Goal: Information Seeking & Learning: Find specific fact

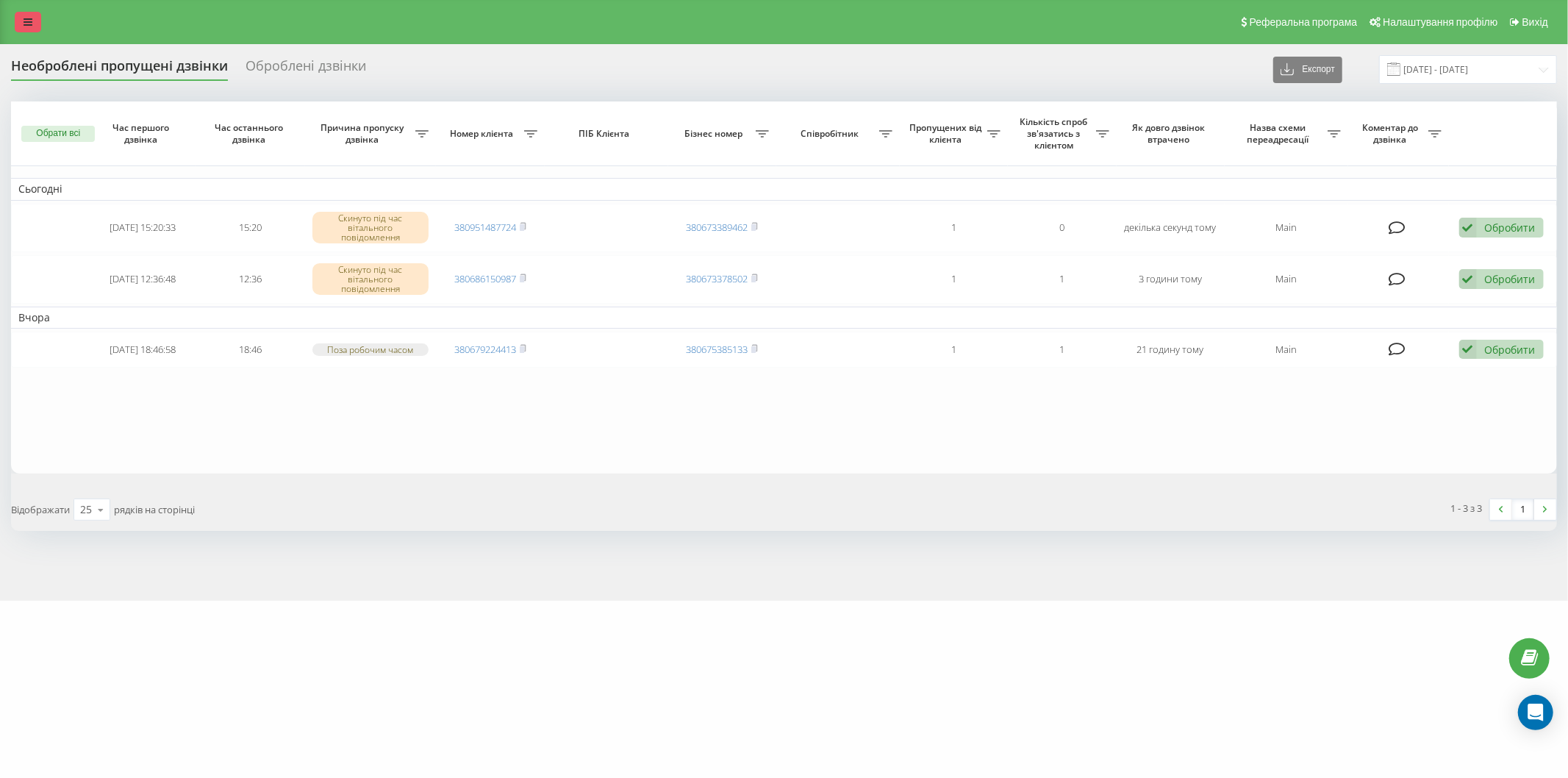
click at [26, 17] on icon at bounding box center [28, 21] width 9 height 10
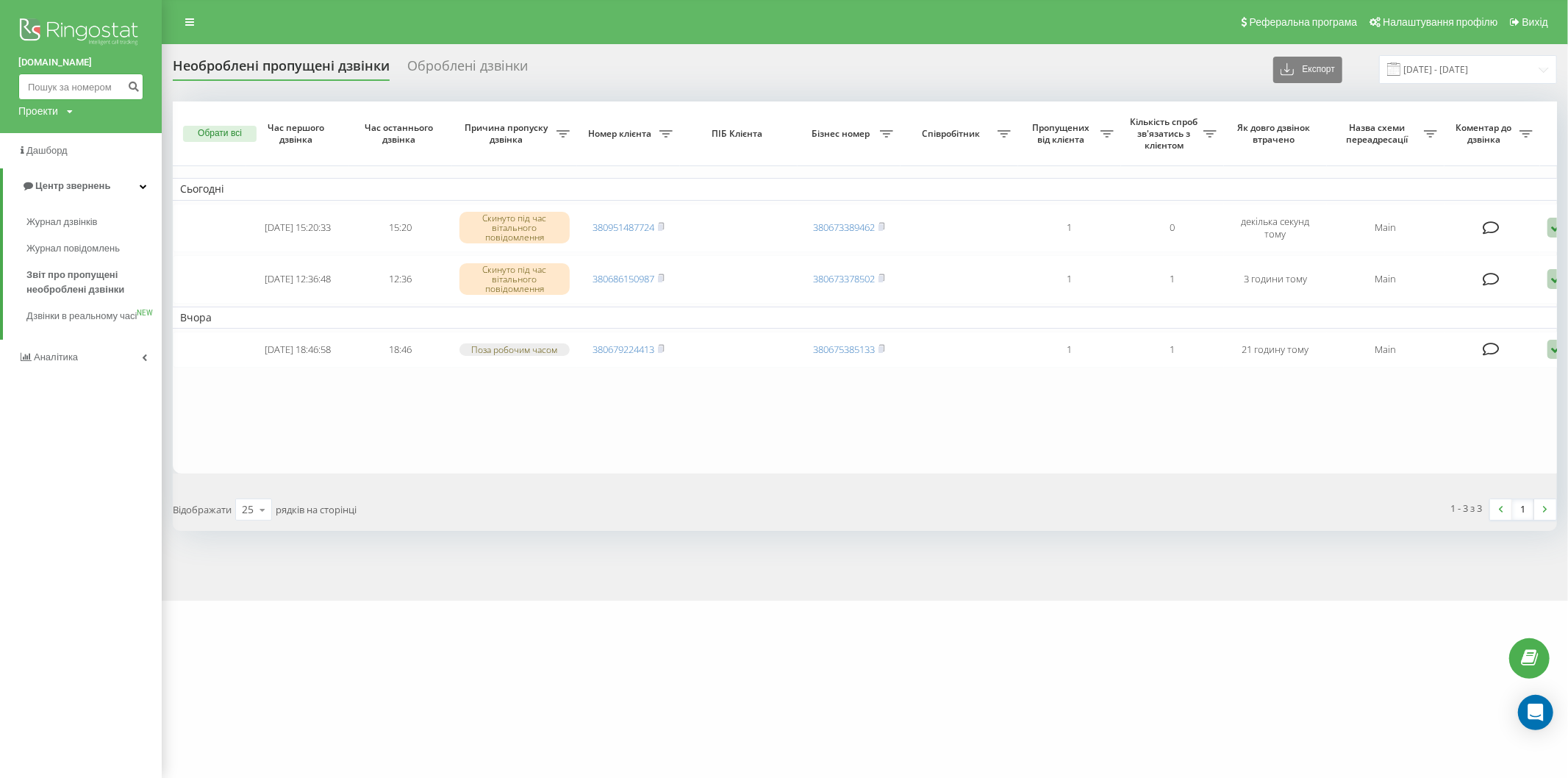
click at [59, 90] on input at bounding box center [81, 86] width 125 height 27
paste input "[PHONE_NUMBER]"
drag, startPoint x: 44, startPoint y: 83, endPoint x: 2, endPoint y: 84, distance: 42.0
click at [2, 84] on div "[DOMAIN_NAME] [PHONE_NUMBER] Проекти [DOMAIN_NAME]" at bounding box center [81, 66] width 162 height 133
type input "0630244127"
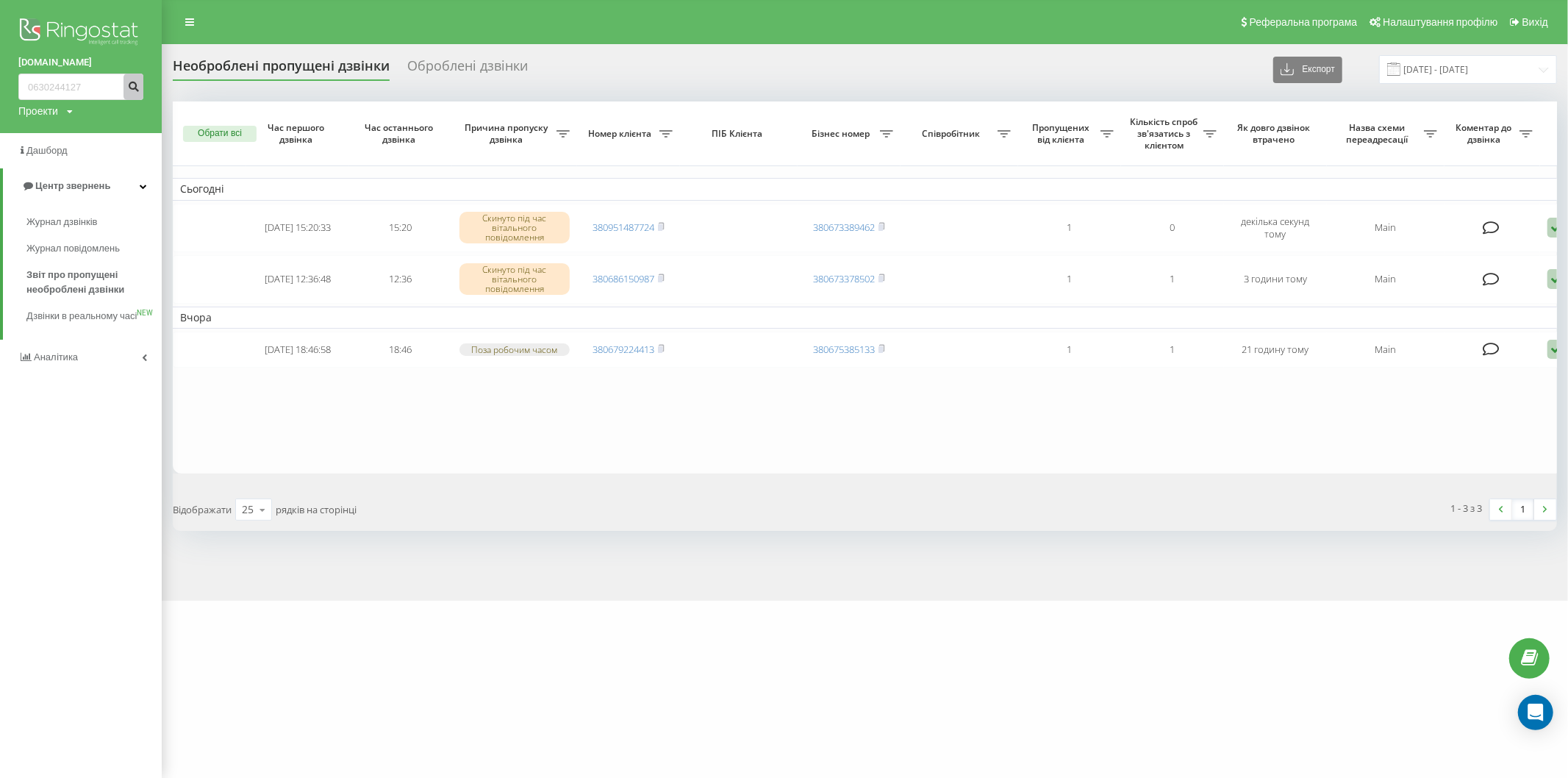
click at [133, 89] on icon "submit" at bounding box center [134, 85] width 12 height 9
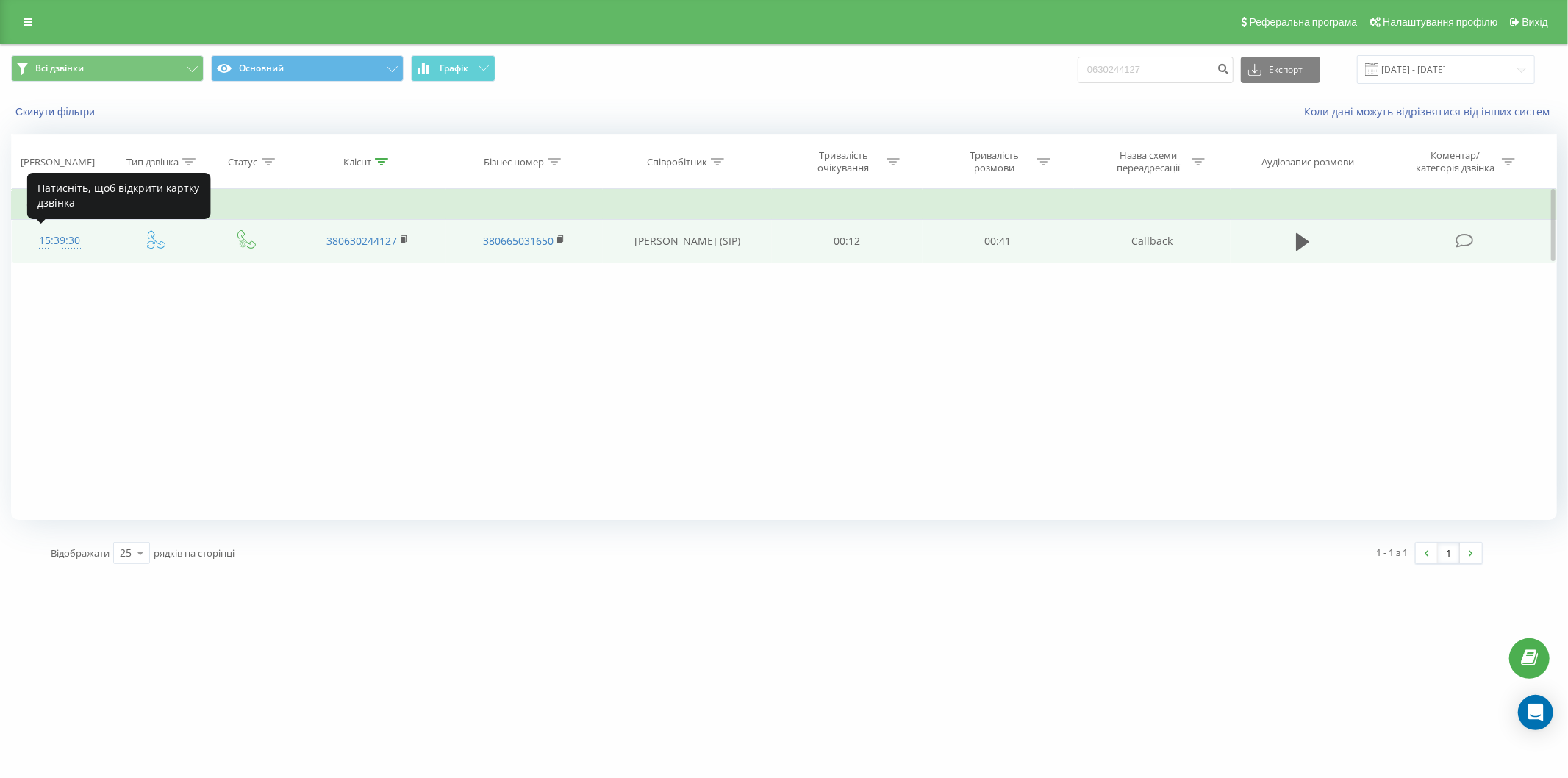
click at [55, 239] on div "15:39:30" at bounding box center [60, 241] width 67 height 29
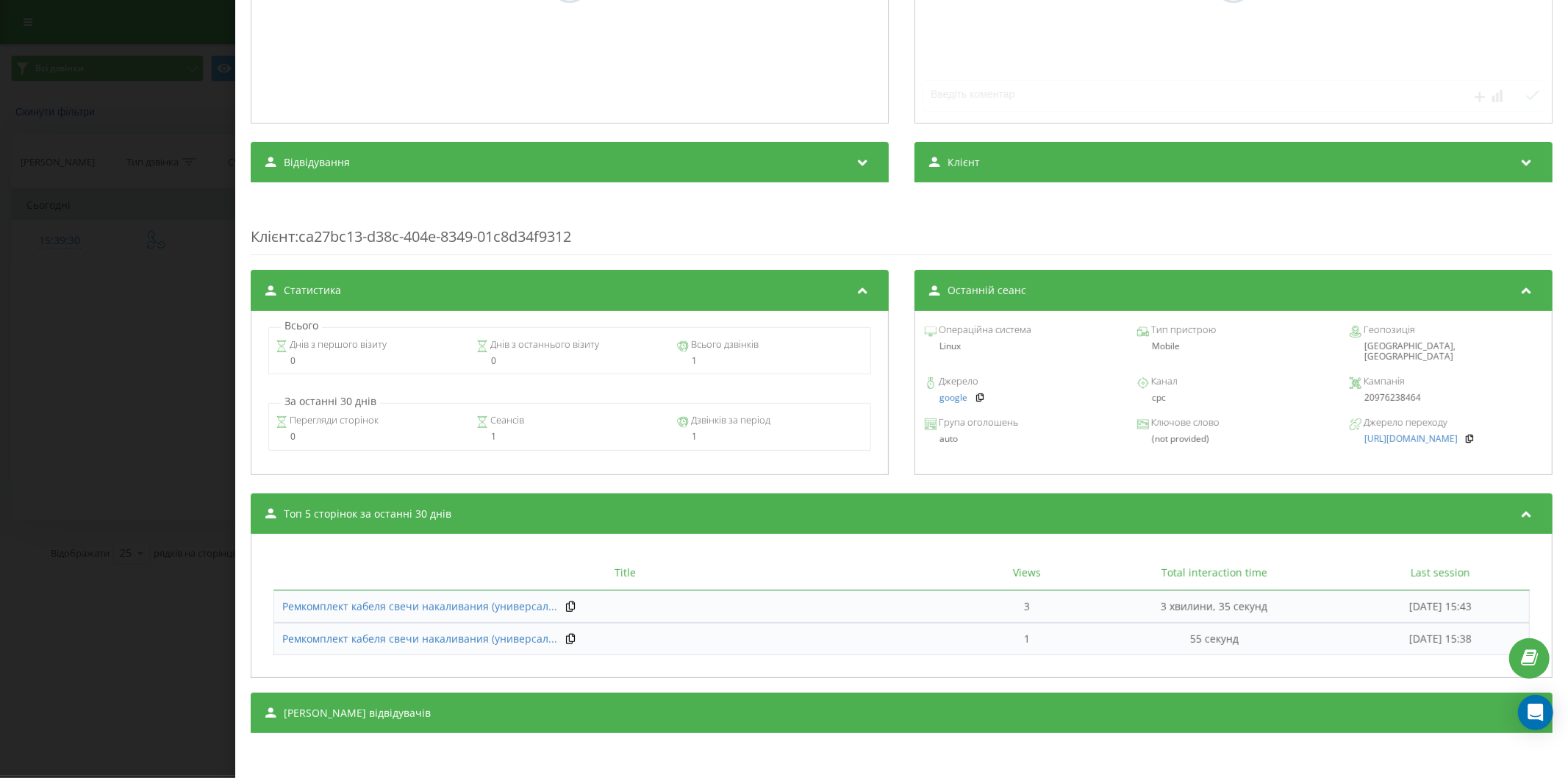
scroll to position [378, 0]
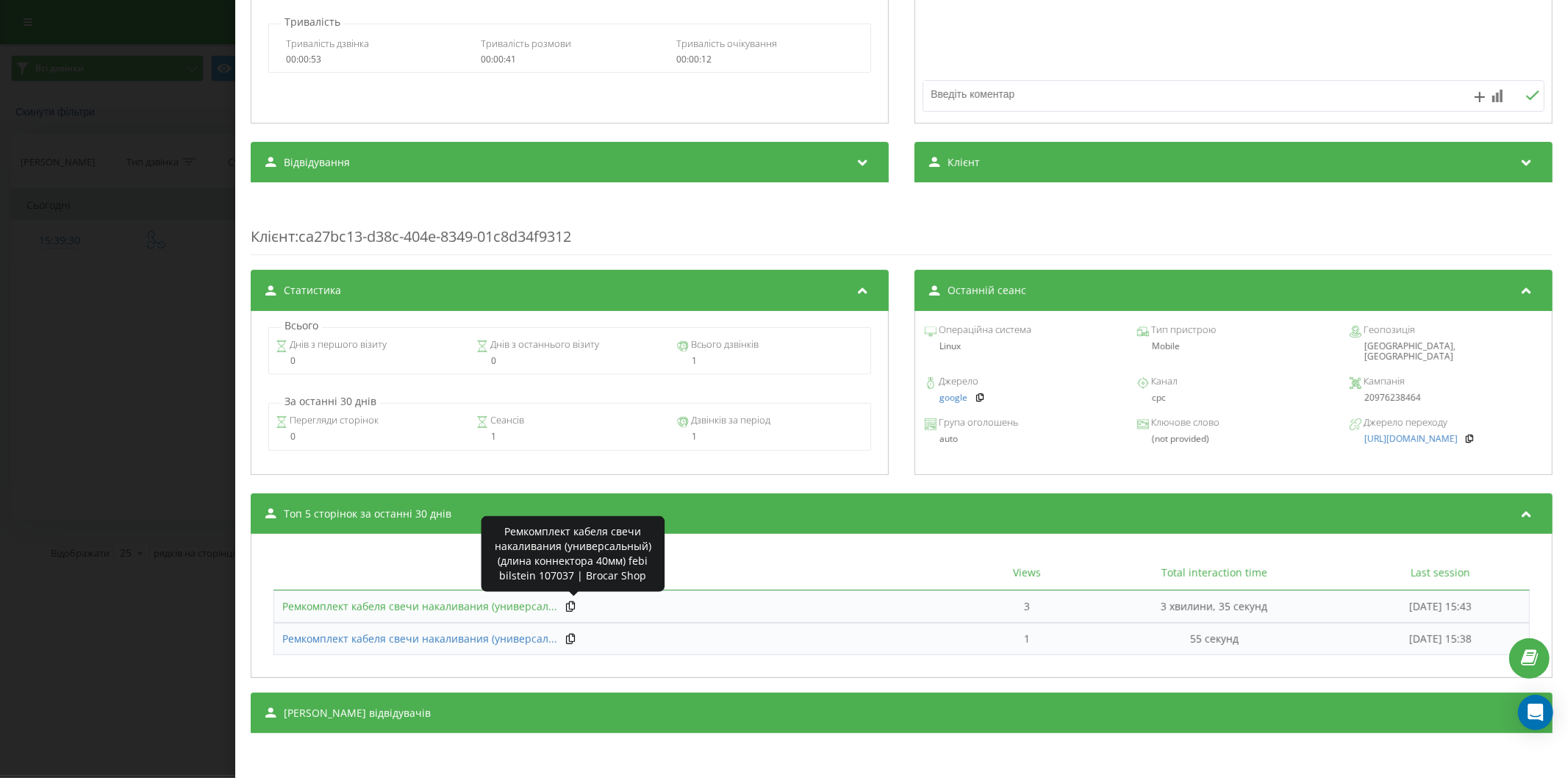
click at [450, 607] on span "Ремкомплект кабеля свечи накаливания (универсал..." at bounding box center [420, 606] width 275 height 14
